Goal: Use online tool/utility

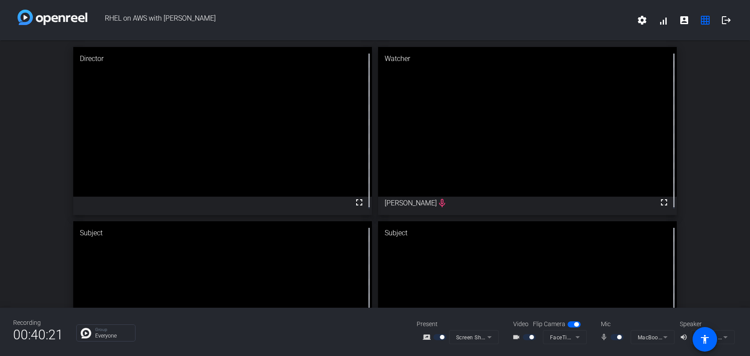
scroll to position [86, 0]
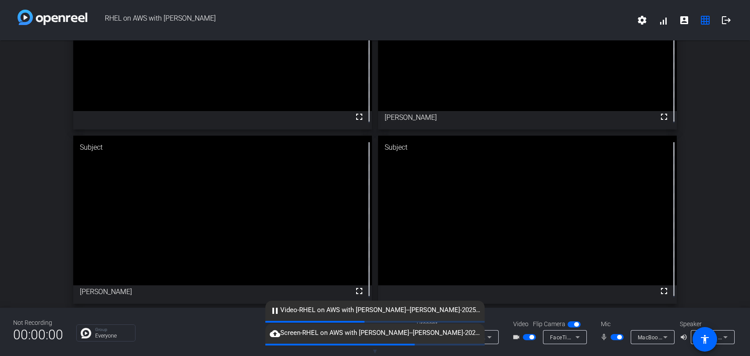
click at [501, 313] on div "Not Recording 00:00:00 Group Everyone Present screen_share_outline Screen Shari…" at bounding box center [375, 332] width 750 height 48
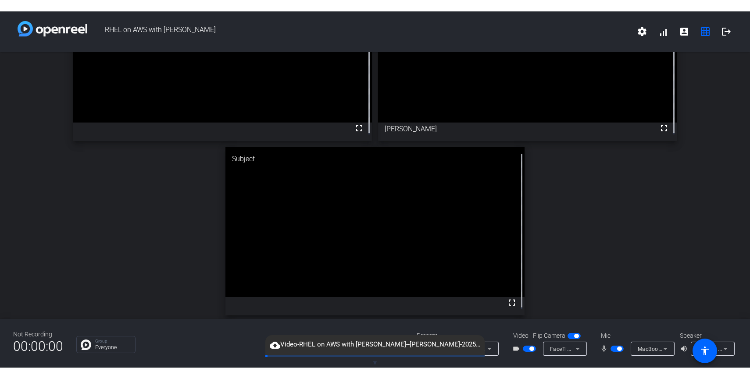
scroll to position [0, 0]
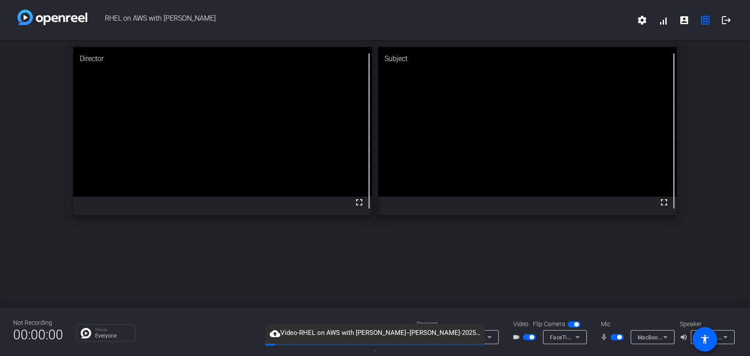
click at [480, 315] on div "Not Recording 00:00:00 Group Everyone Present screen_share_outline Screen Shari…" at bounding box center [375, 332] width 750 height 48
click at [376, 351] on span "▼" at bounding box center [375, 351] width 7 height 8
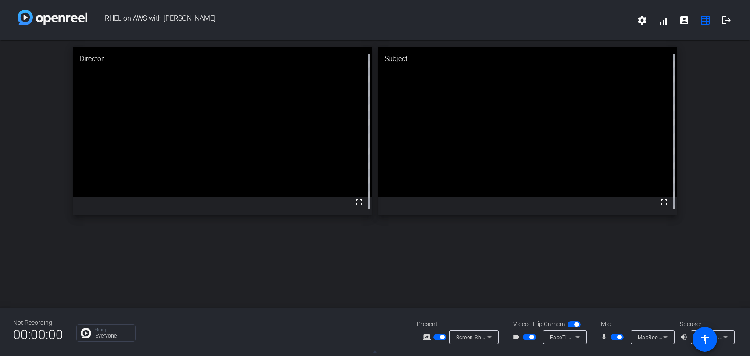
click at [438, 337] on span "button" at bounding box center [439, 337] width 13 height 6
click at [376, 353] on span "▲" at bounding box center [375, 351] width 7 height 8
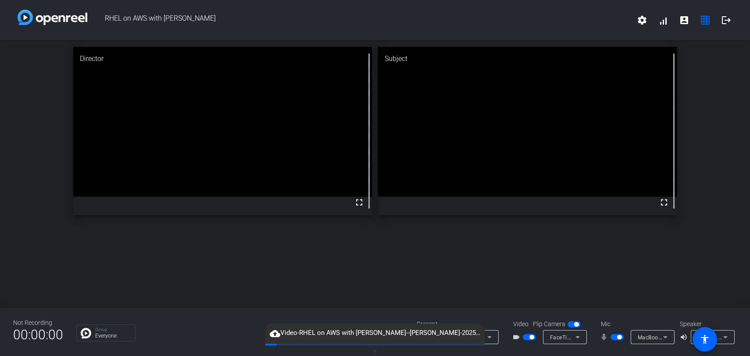
click at [376, 353] on span "▼" at bounding box center [375, 351] width 7 height 8
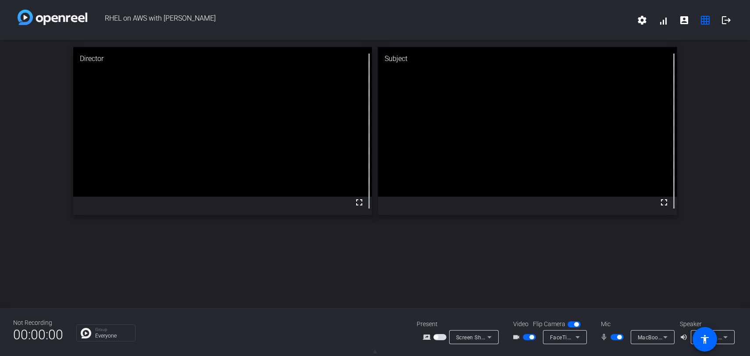
click at [376, 353] on span "▲" at bounding box center [375, 351] width 7 height 8
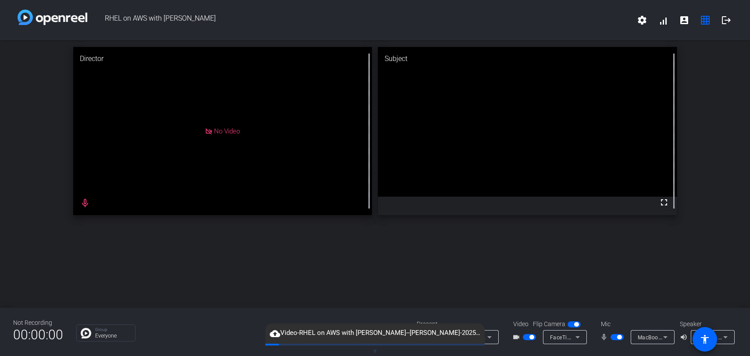
click at [528, 337] on span "button" at bounding box center [529, 337] width 13 height 6
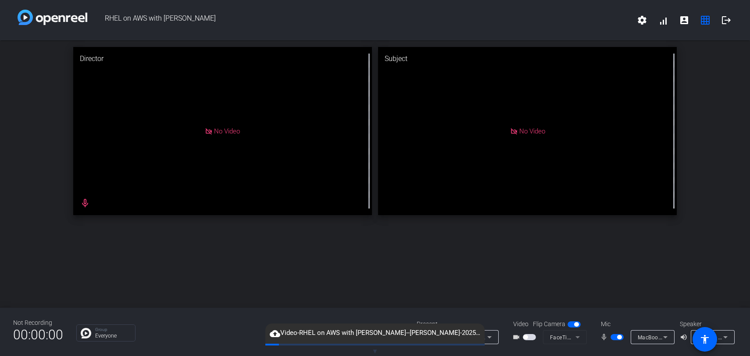
click at [618, 338] on span "button" at bounding box center [619, 337] width 4 height 4
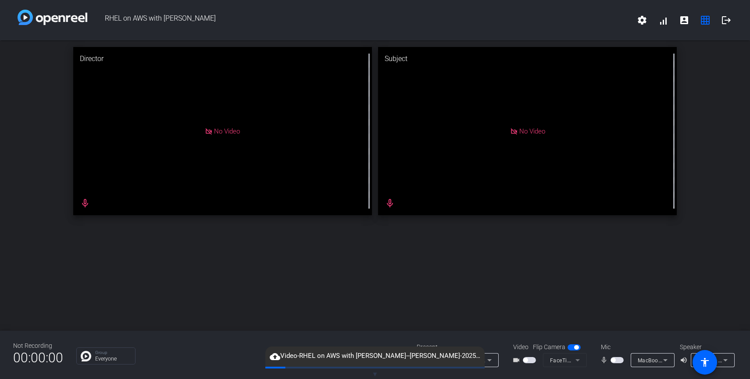
click at [233, 248] on div "Director No Video mic_none Subject No Video mic_none" at bounding box center [375, 185] width 750 height 290
